Goal: Navigation & Orientation: Find specific page/section

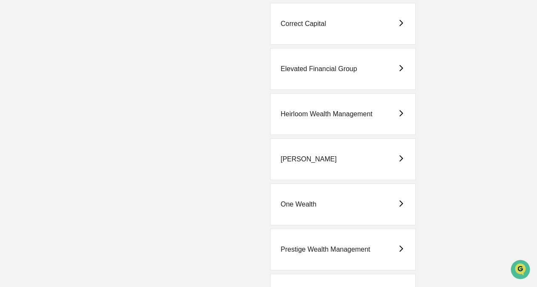
scroll to position [272, 0]
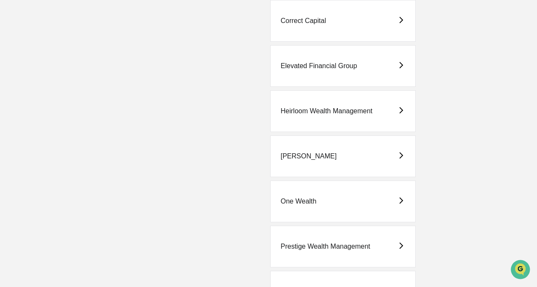
click at [312, 193] on div "One Wealth" at bounding box center [343, 201] width 146 height 42
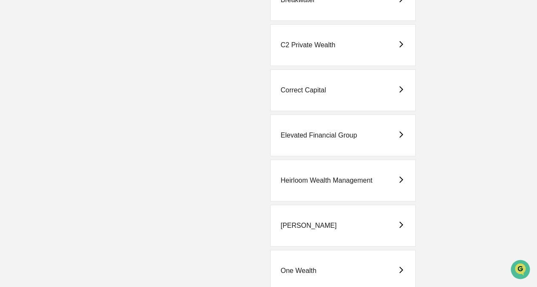
scroll to position [201, 0]
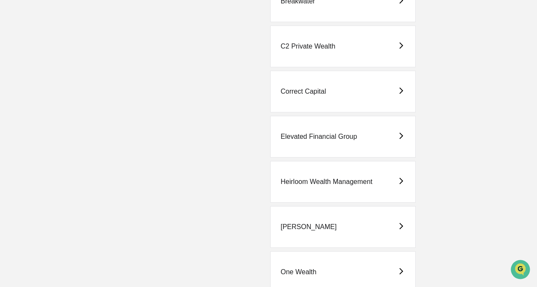
click at [328, 142] on div "Elevated Financial Group" at bounding box center [343, 137] width 146 height 42
